Goal: Ask a question

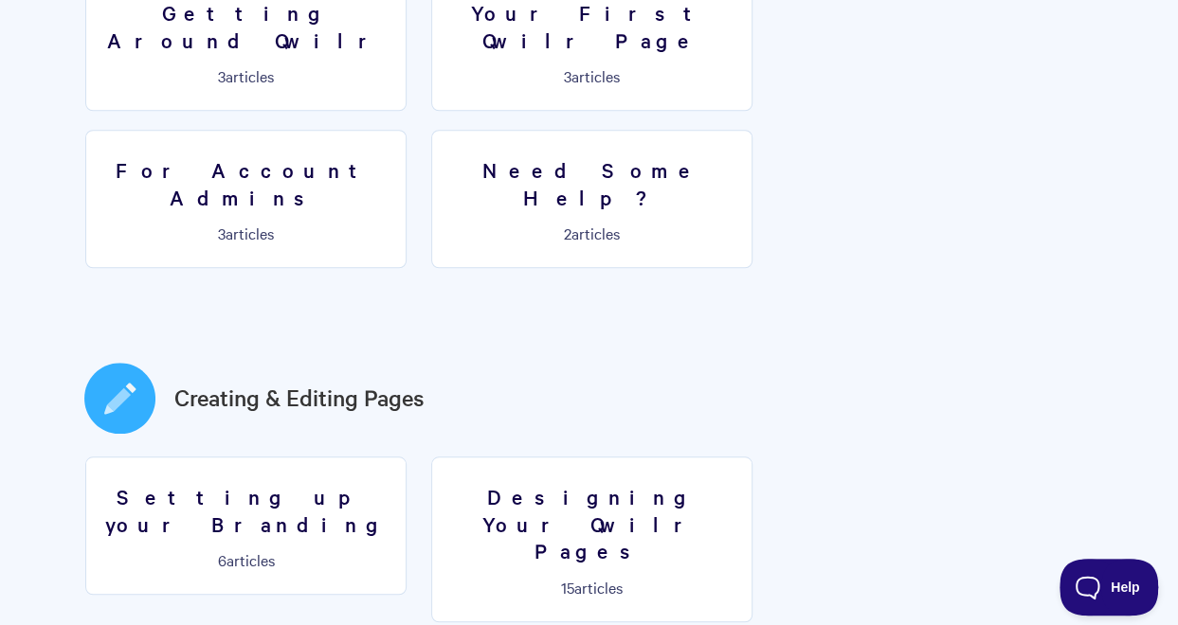
scroll to position [680, 0]
click at [1079, 577] on span "Help" at bounding box center [1102, 583] width 99 height 13
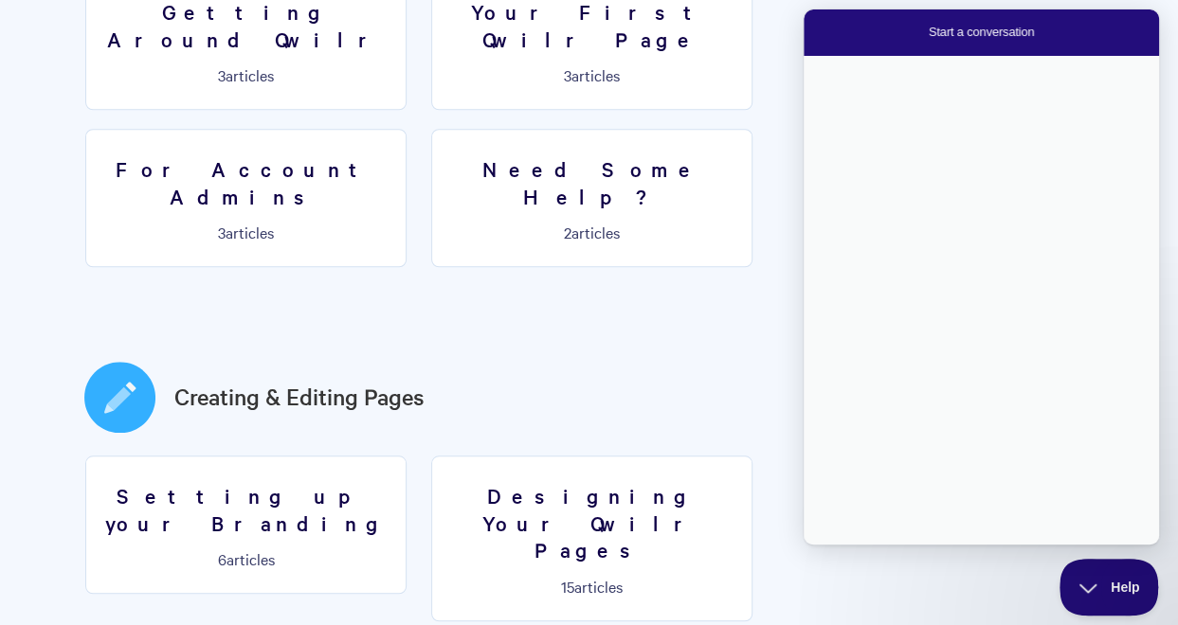
scroll to position [0, 0]
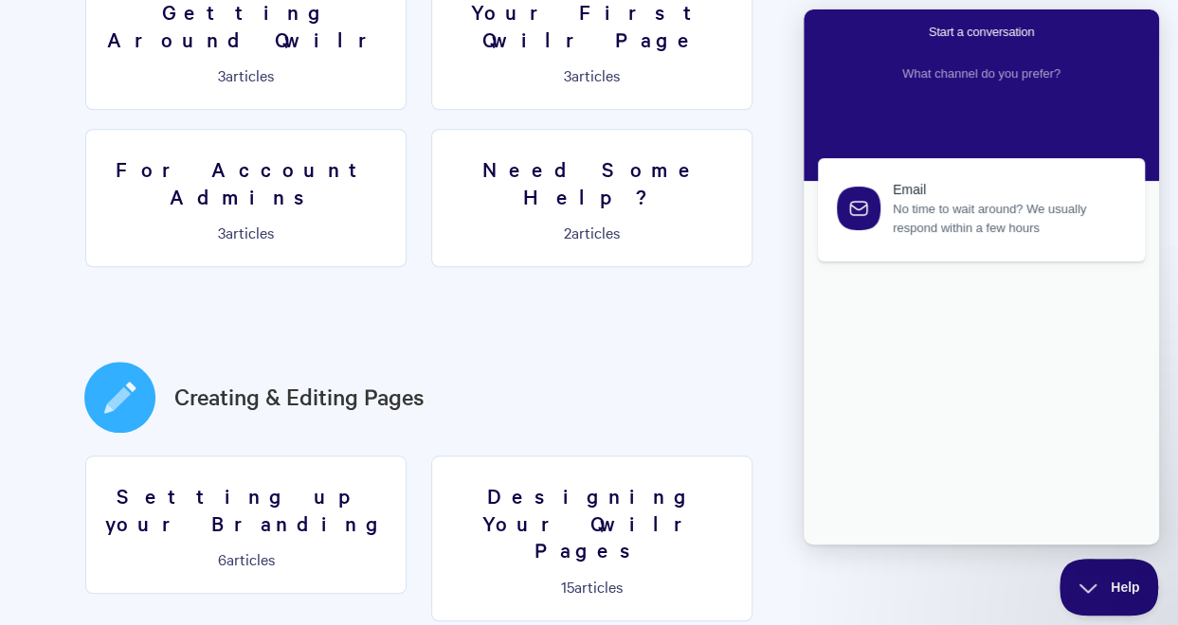
click at [938, 235] on span "No time to wait around? We usually respond within a few hours" at bounding box center [1008, 219] width 230 height 38
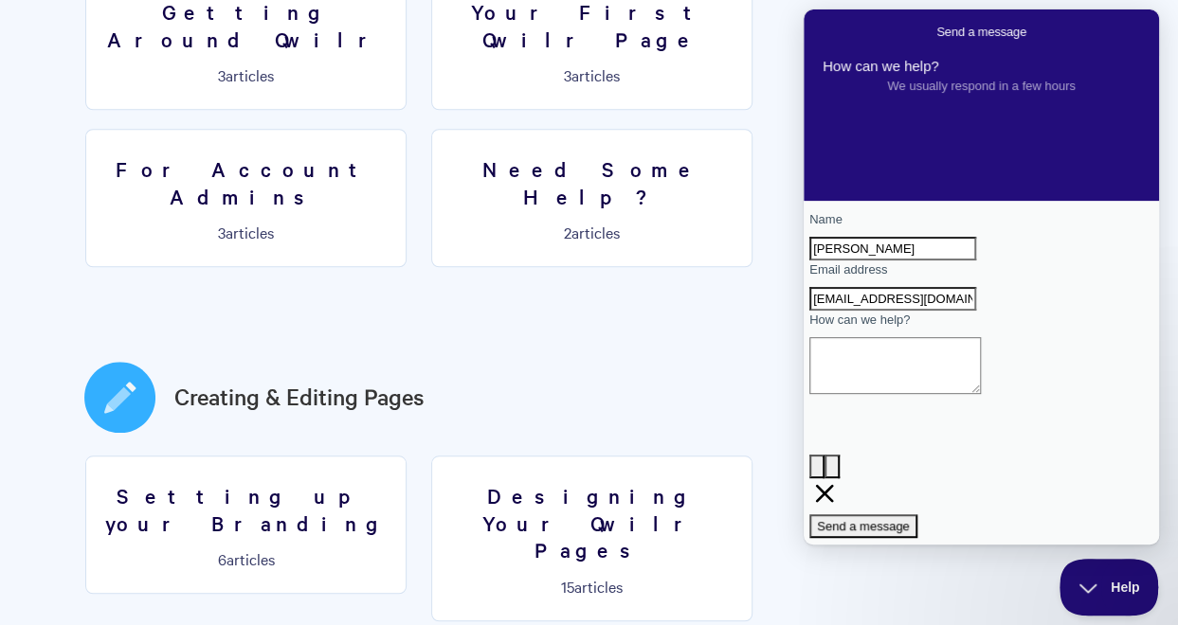
click at [894, 394] on textarea "How can we help?" at bounding box center [895, 365] width 172 height 57
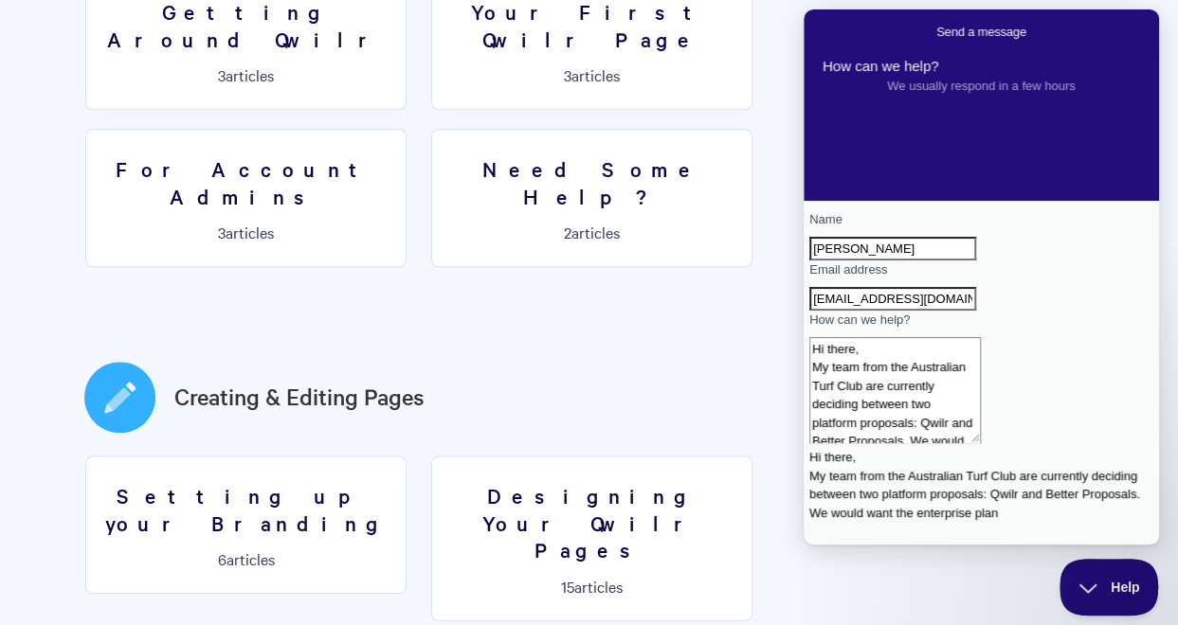
drag, startPoint x: 1040, startPoint y: 479, endPoint x: 766, endPoint y: 331, distance: 312.5
click at [804, 331] on html "Go back Send a message How can we help? We usually respond in a few hours Name …" at bounding box center [981, 276] width 355 height 535
click at [981, 443] on textarea "Hi there, My team from the Australian Turf Club are currently deciding between …" at bounding box center [895, 390] width 172 height 106
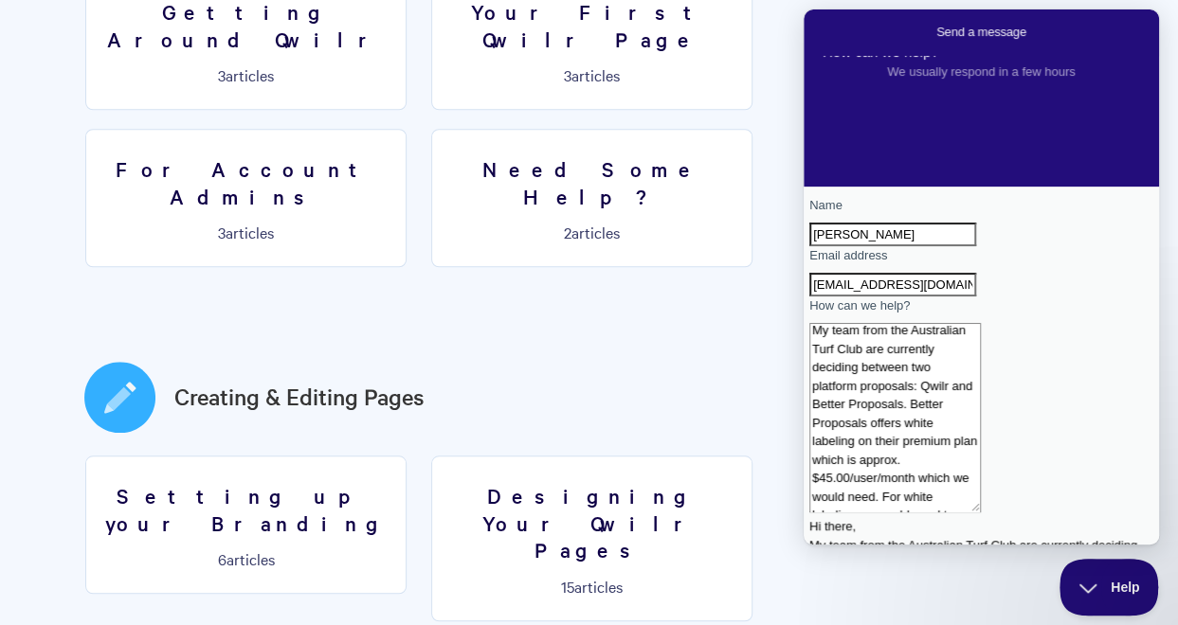
scroll to position [42, 0]
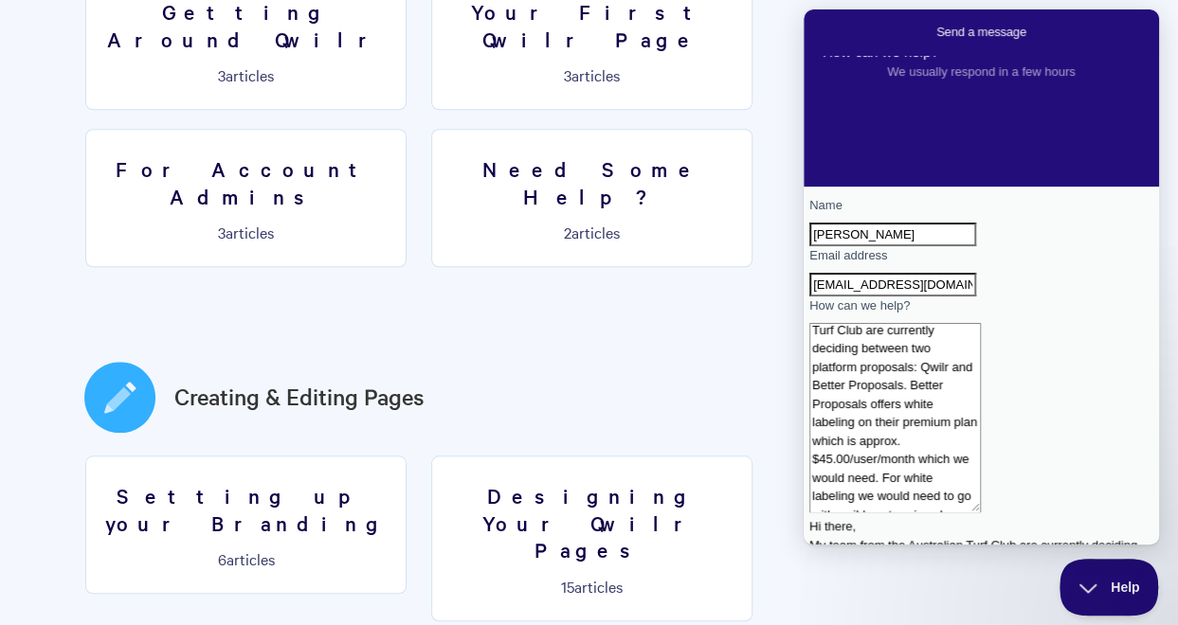
drag, startPoint x: 981, startPoint y: 539, endPoint x: 957, endPoint y: 518, distance: 31.6
click at [957, 513] on textarea "Hi there, My team from the Australian Turf Club are currently deciding between …" at bounding box center [895, 418] width 172 height 190
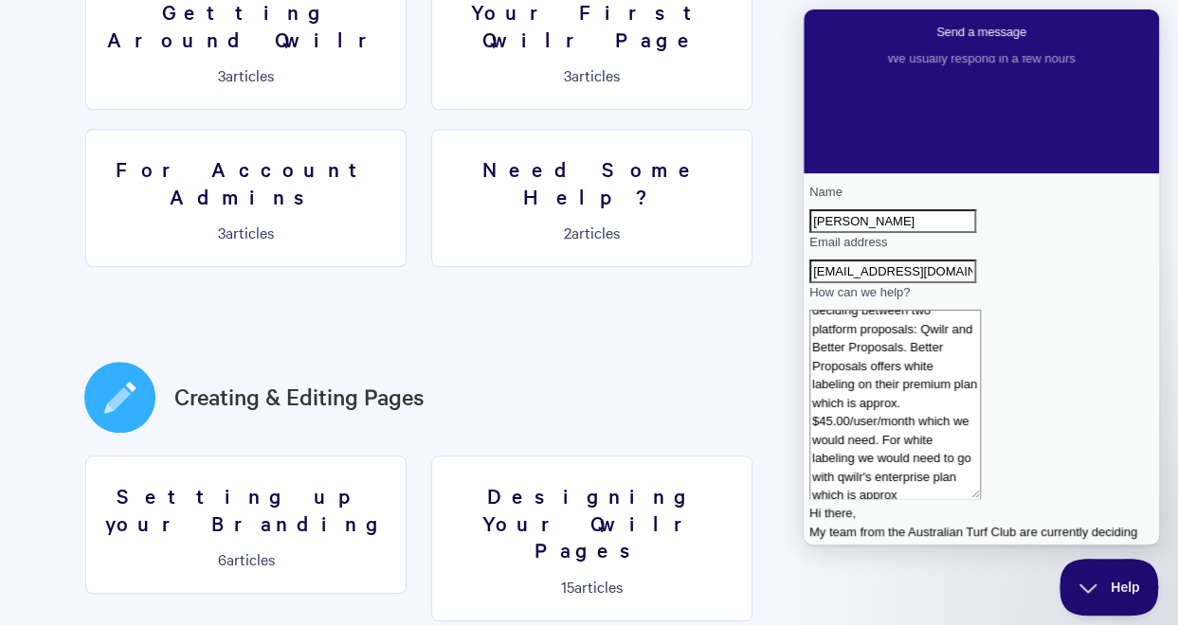
scroll to position [0, 0]
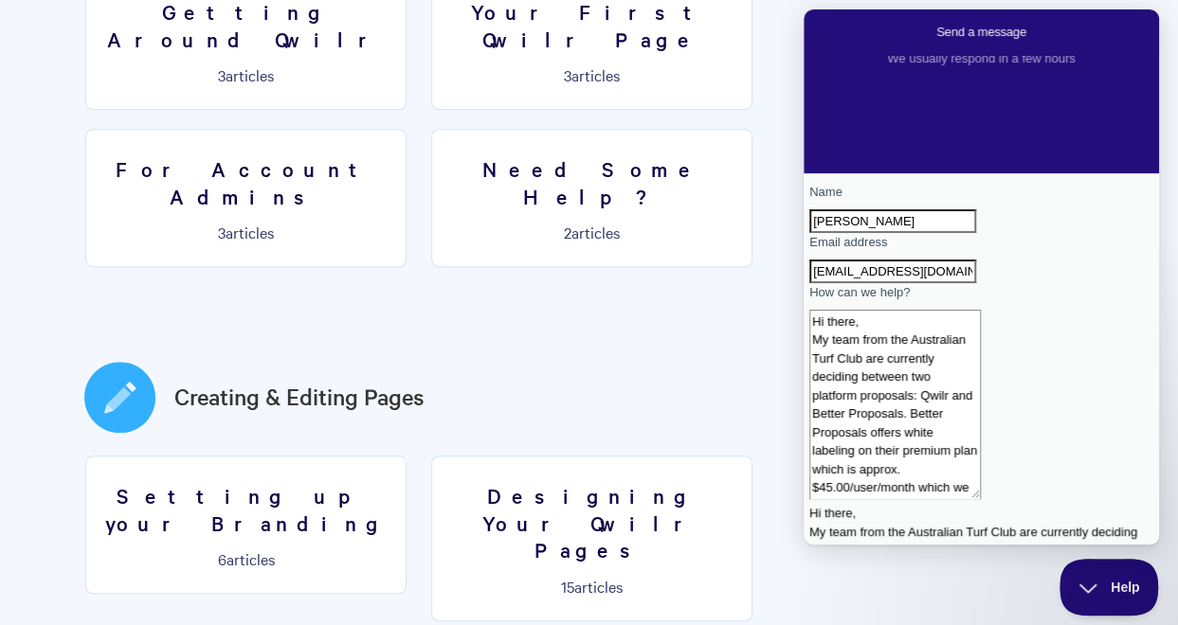
drag, startPoint x: 1023, startPoint y: 537, endPoint x: 808, endPoint y: 317, distance: 307.6
click at [808, 317] on div "Name [PERSON_NAME] Email address [EMAIL_ADDRESS][DOMAIN_NAME] How can we help? …" at bounding box center [981, 345] width 355 height 344
paste textarea "My team at the Australian Turf Club is currently reviewing proposal platforms, …"
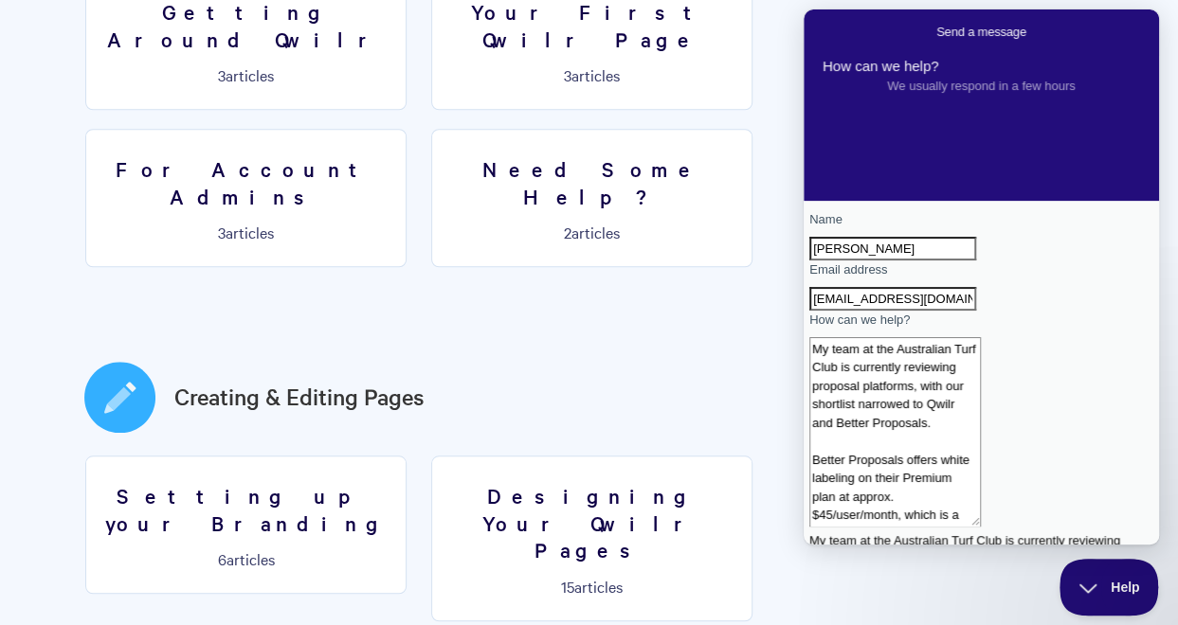
click at [832, 405] on textarea "My team at the Australian Turf Club is currently reviewing proposal platforms, …" at bounding box center [895, 432] width 172 height 190
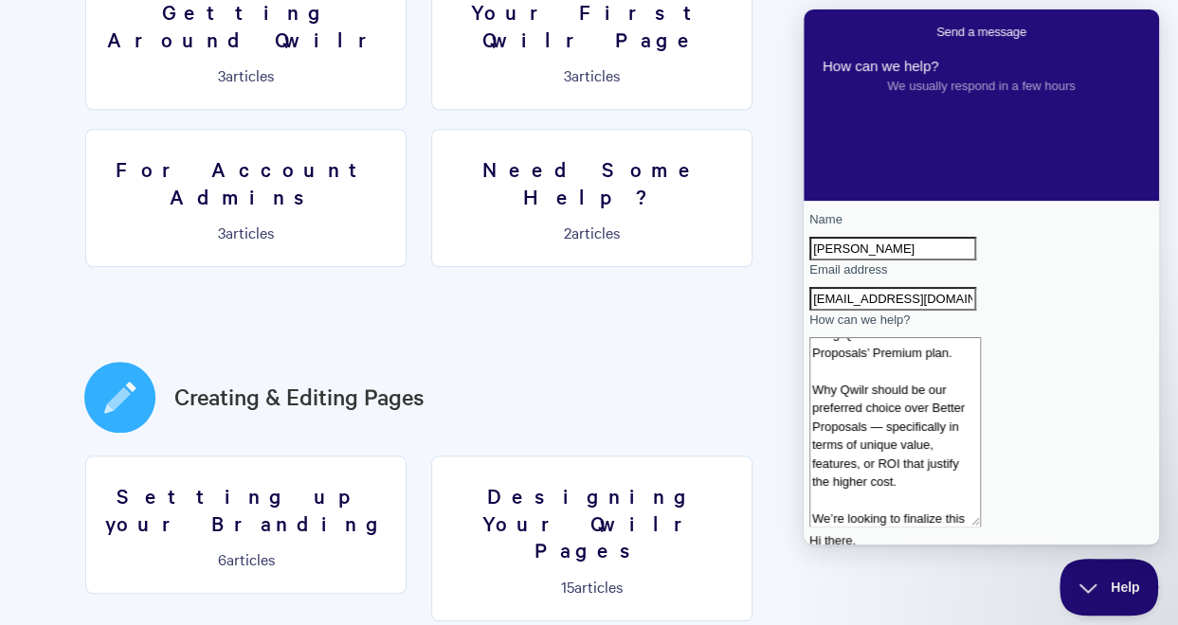
scroll to position [127, 0]
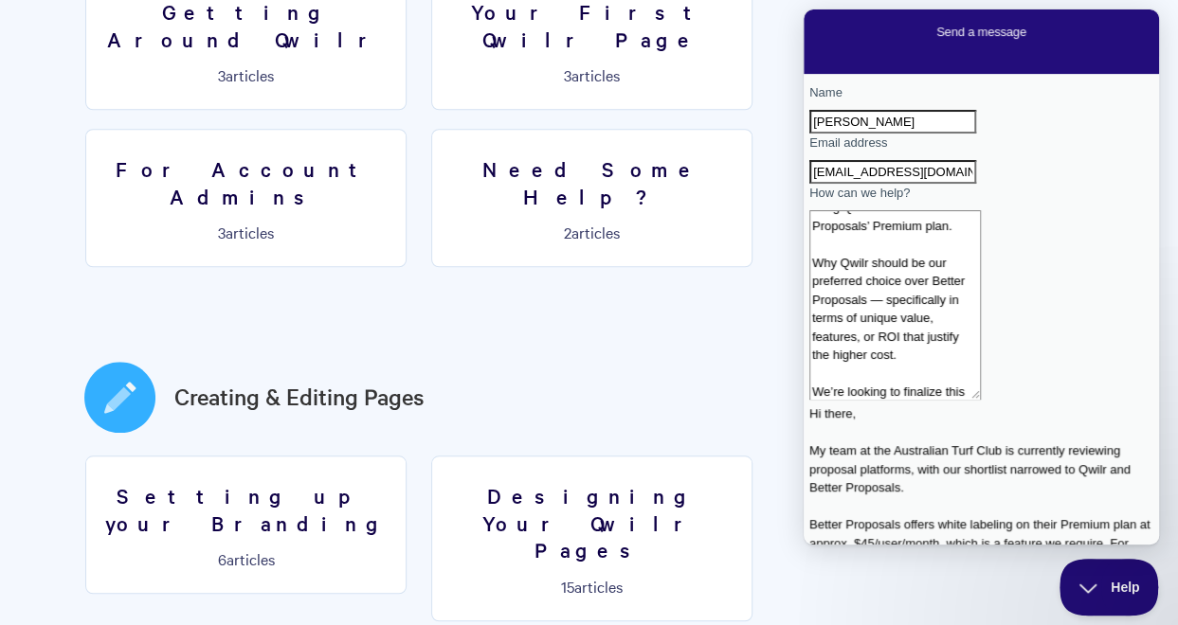
type textarea "Hi there, My team at the Australian Turf Club is currently reviewing proposal p…"
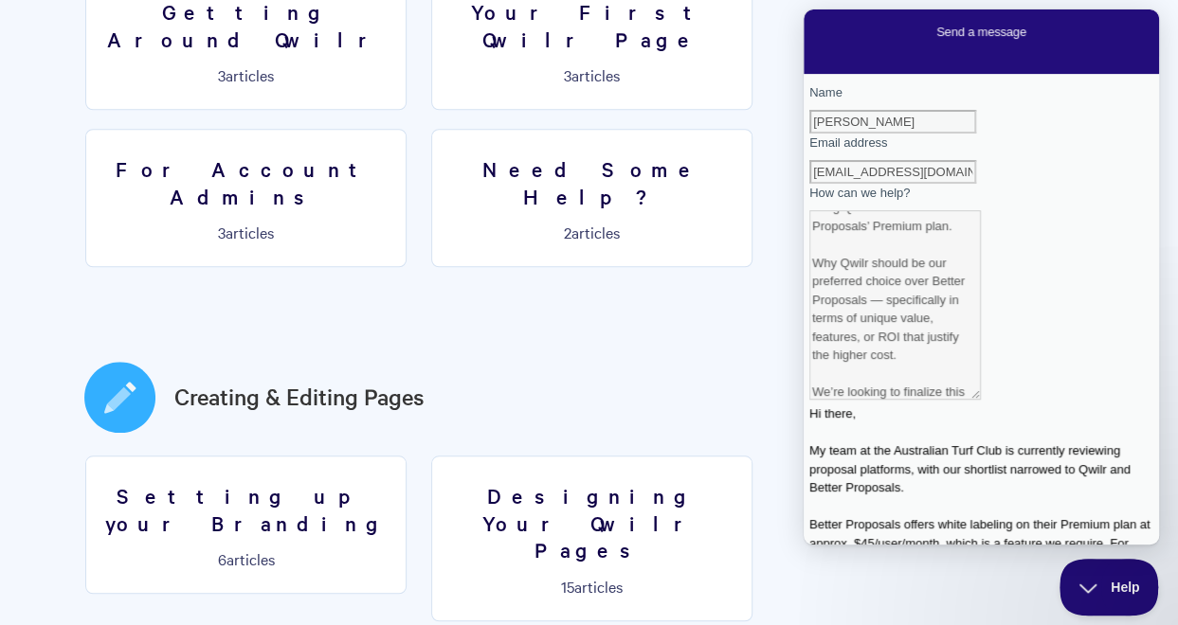
scroll to position [0, 0]
